Goal: Check status

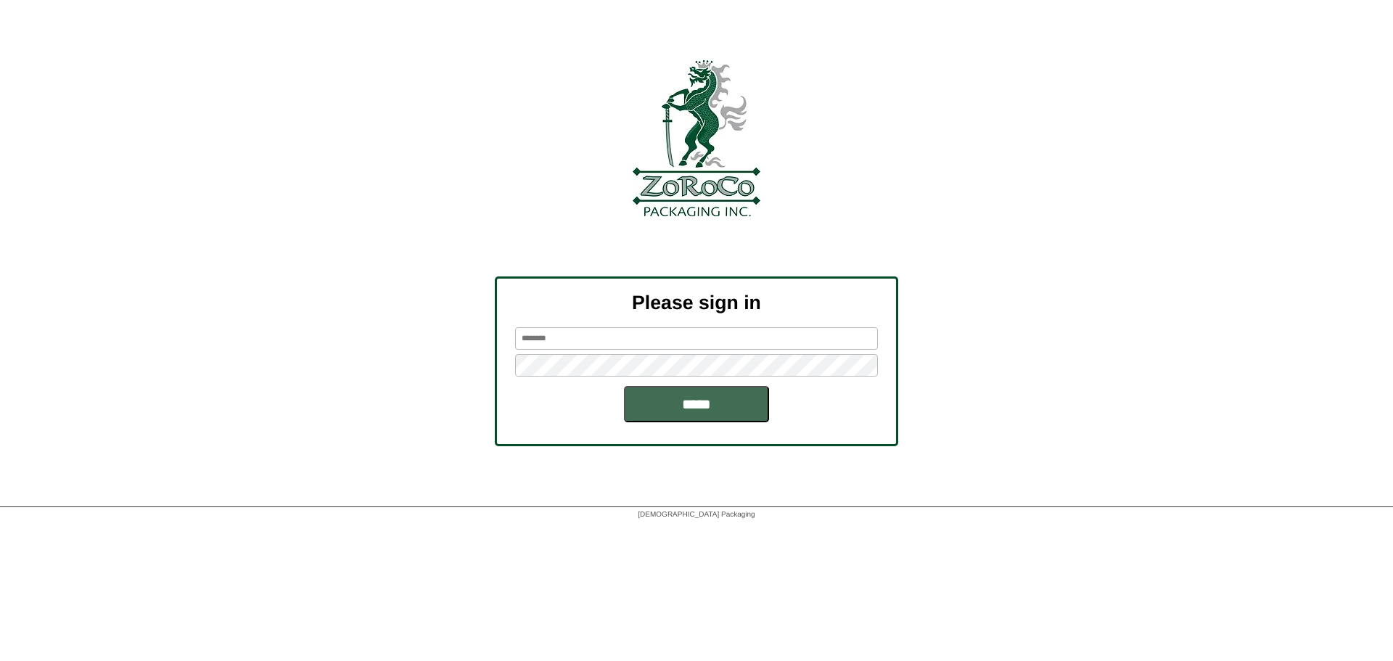
type input "*******"
click at [633, 394] on input "*****" at bounding box center [696, 404] width 145 height 36
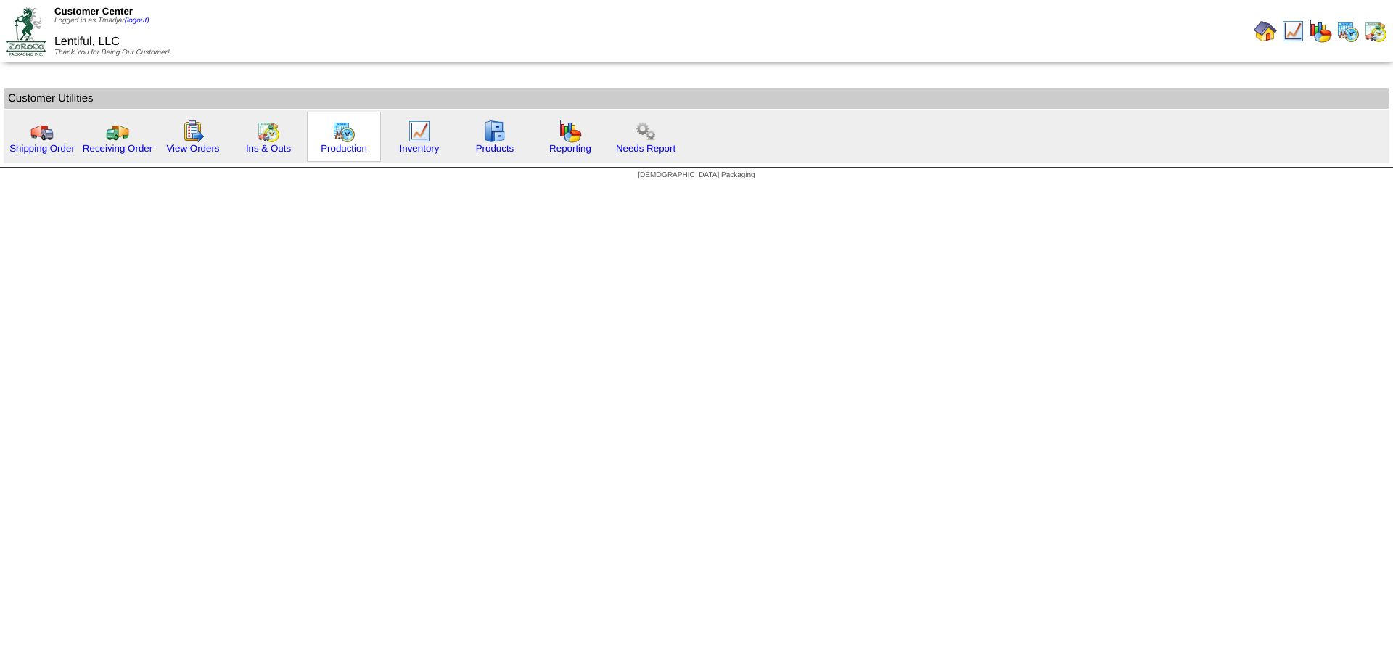
click at [342, 141] on img at bounding box center [343, 131] width 23 height 23
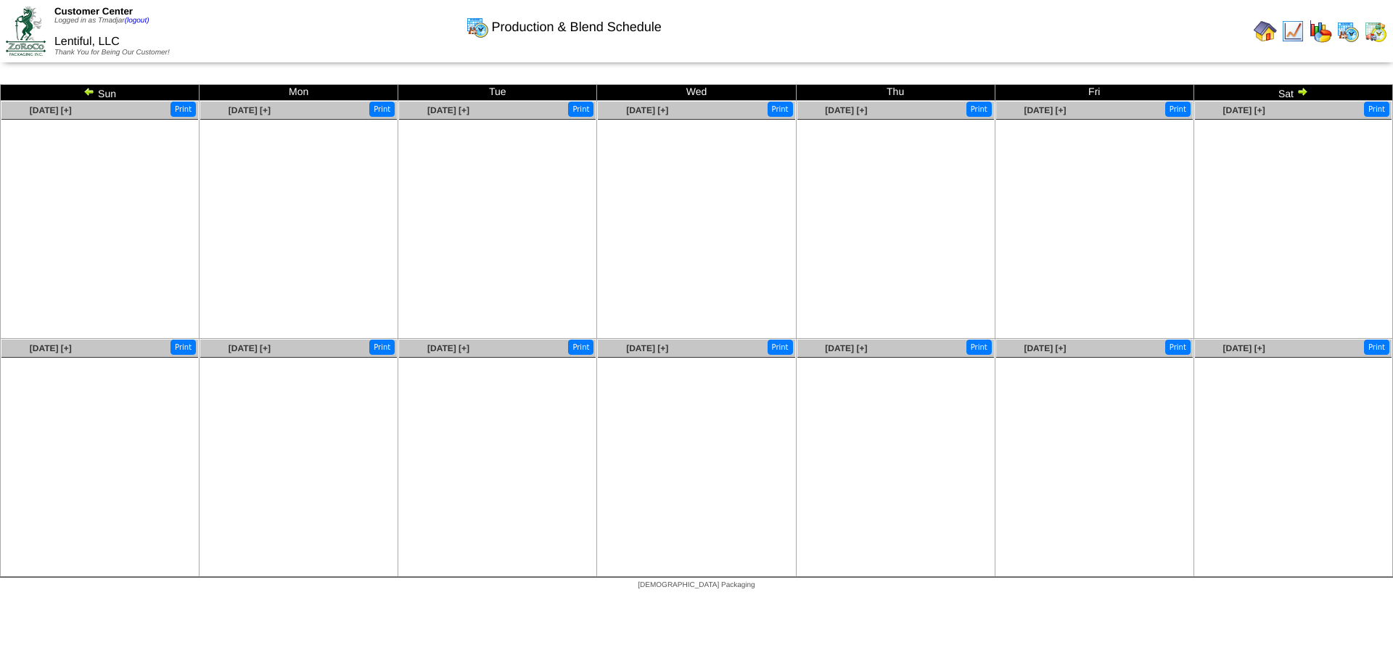
click at [86, 88] on img at bounding box center [89, 92] width 12 height 12
